Goal: Task Accomplishment & Management: Use online tool/utility

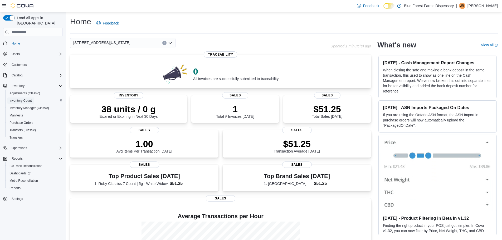
click at [20, 99] on span "Inventory Count" at bounding box center [20, 101] width 22 height 4
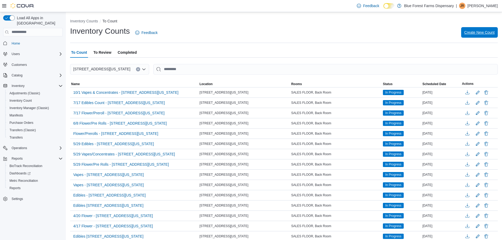
click at [480, 33] on span "Create New Count" at bounding box center [480, 32] width 30 height 5
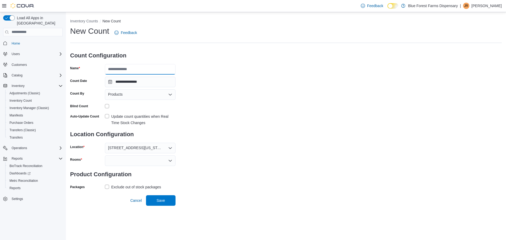
click at [124, 69] on input "Name" at bounding box center [140, 69] width 71 height 11
type input "**********"
click at [138, 96] on div "Products" at bounding box center [140, 94] width 71 height 11
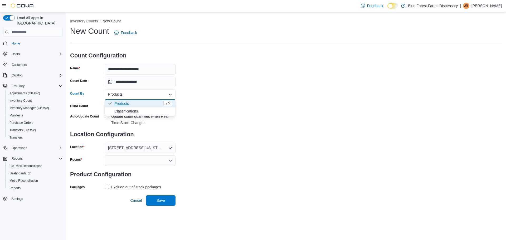
click at [129, 110] on span "Classifications" at bounding box center [143, 111] width 58 height 5
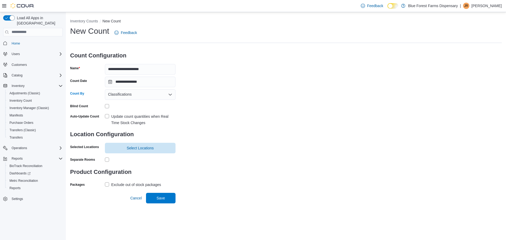
click at [108, 115] on label "Update count quantities when Real Time Stock Changes" at bounding box center [140, 119] width 71 height 13
click at [133, 150] on span "Select Locations" at bounding box center [140, 147] width 27 height 5
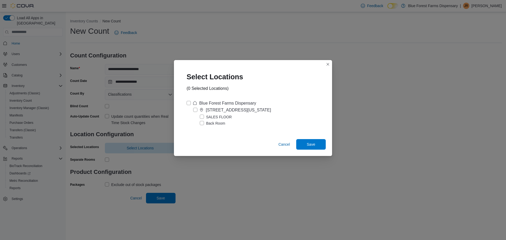
click at [188, 102] on label "Blue Forest Farms Dispensary" at bounding box center [222, 103] width 70 height 6
click at [309, 144] on span "Save" at bounding box center [311, 144] width 8 height 5
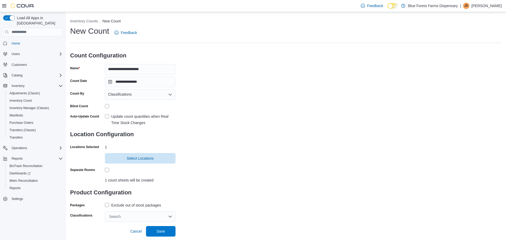
click at [107, 205] on label "Exclude out of stock packages" at bounding box center [133, 205] width 56 height 6
click at [151, 217] on div "Search" at bounding box center [140, 217] width 71 height 11
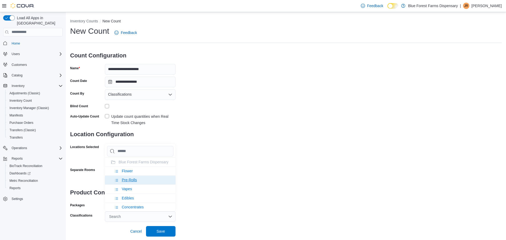
click at [138, 184] on li "Pre-Rolls" at bounding box center [140, 180] width 71 height 9
click at [138, 176] on li "Flower" at bounding box center [140, 171] width 71 height 9
drag, startPoint x: 162, startPoint y: 230, endPoint x: 159, endPoint y: 227, distance: 3.5
click at [161, 229] on span "Save" at bounding box center [161, 231] width 8 height 5
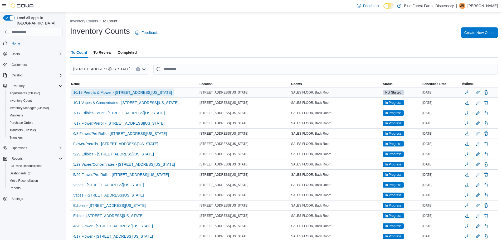
click at [113, 92] on span "10/13 Prerolls & Flower - [STREET_ADDRESS][US_STATE]" at bounding box center [122, 92] width 99 height 5
